Goal: Find specific page/section: Find specific page/section

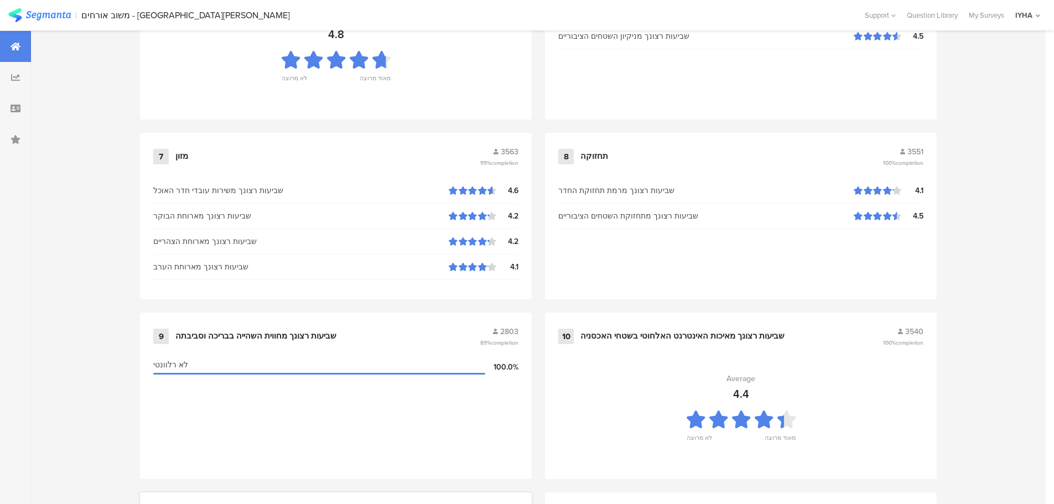
scroll to position [1119, 0]
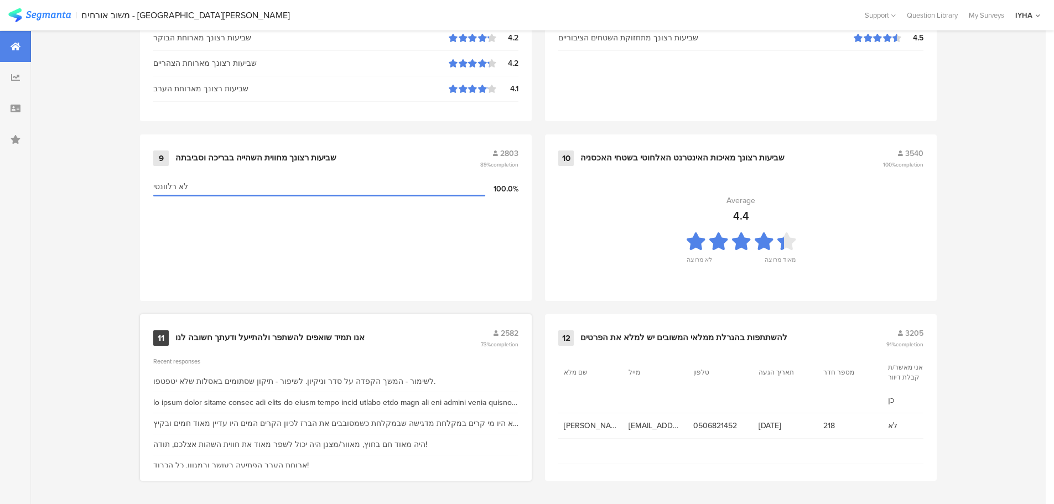
click at [263, 338] on div "אנו תמיד שואפים להשתפר ולהתייעל ודעתך חשובה לנו" at bounding box center [269, 338] width 189 height 11
